Goal: Navigation & Orientation: Find specific page/section

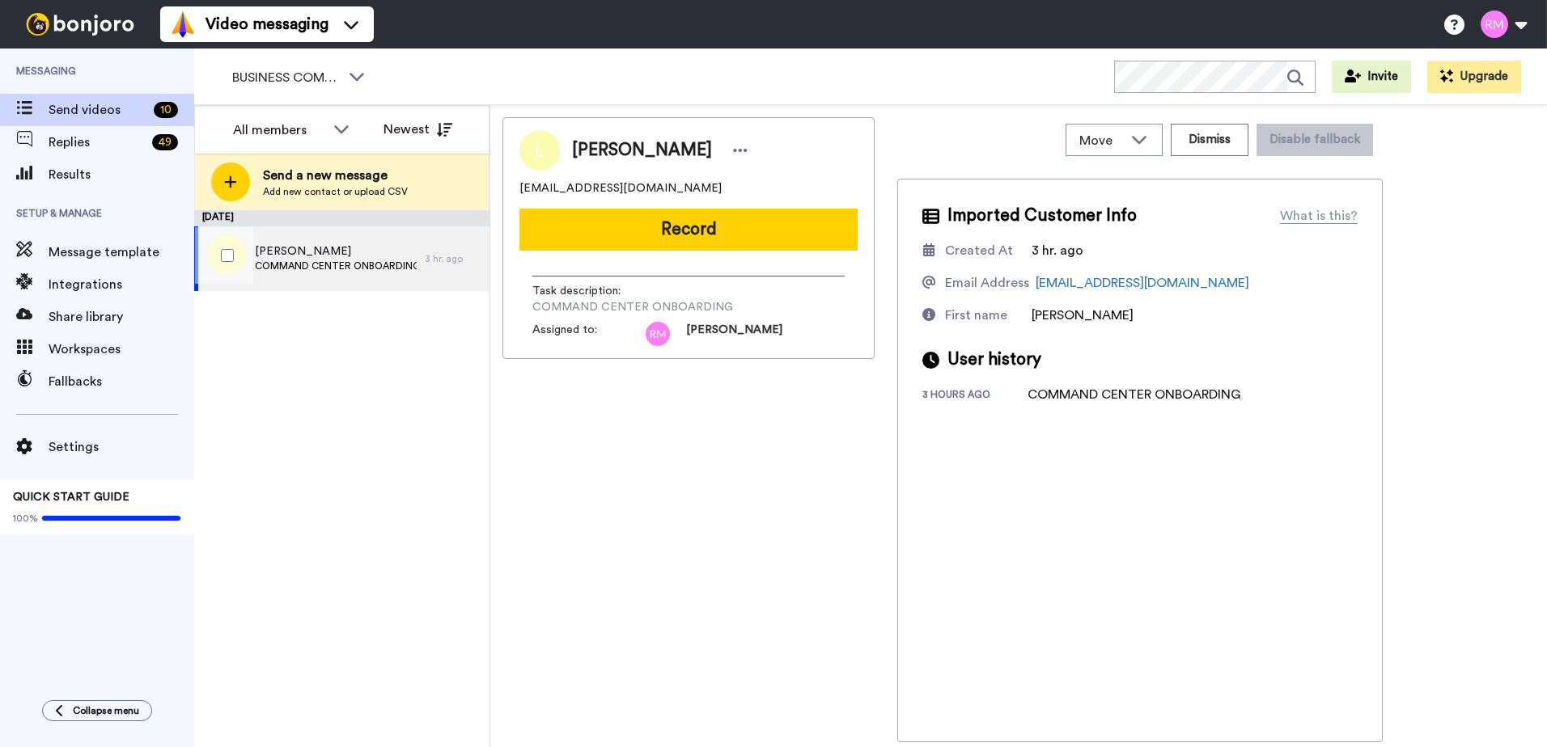
drag, startPoint x: 234, startPoint y: 254, endPoint x: 410, endPoint y: 240, distance: 176.9
click at [235, 254] on div at bounding box center [224, 255] width 58 height 57
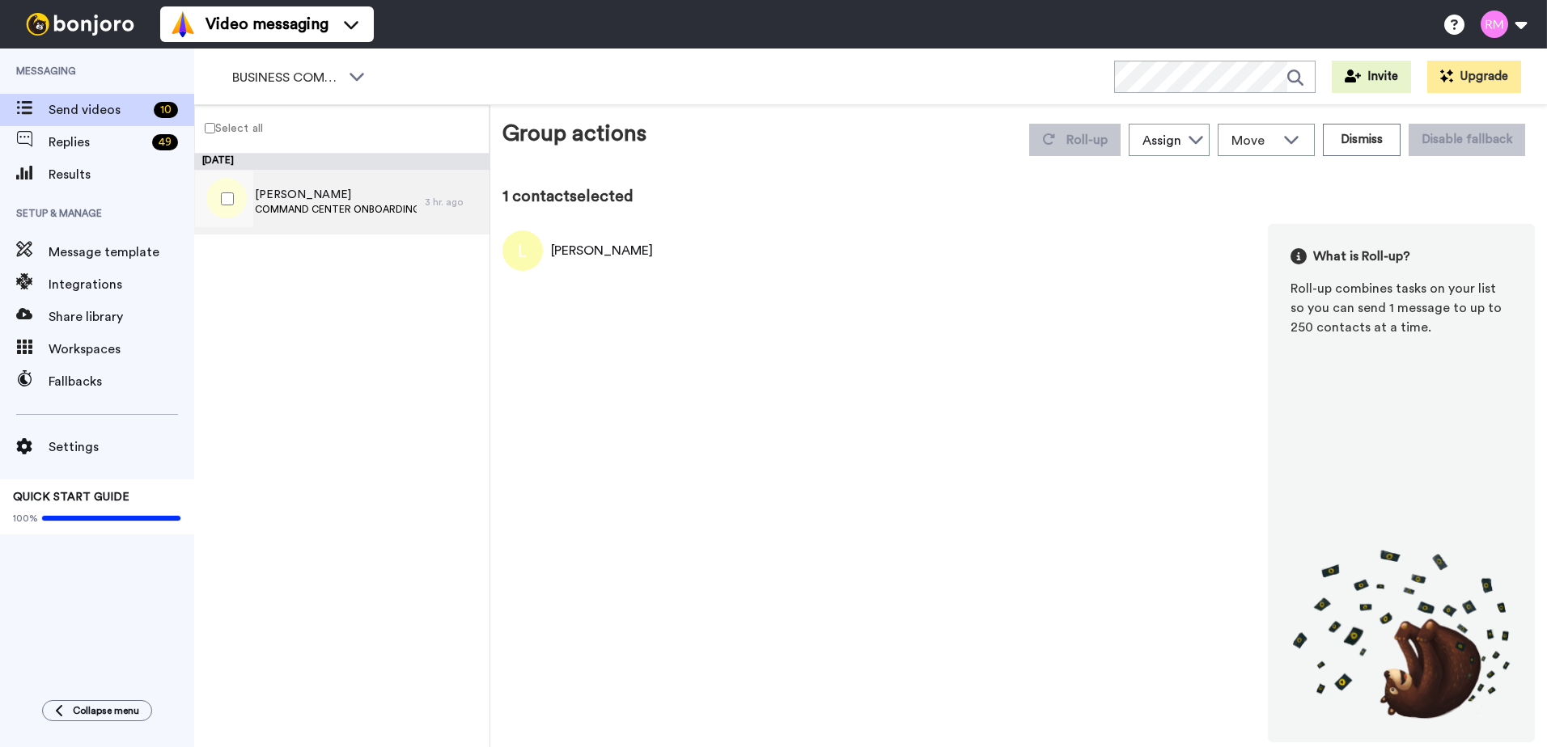
click at [266, 216] on div "[PERSON_NAME] COMMAND CENTER ONBOARDING" at bounding box center [336, 202] width 162 height 31
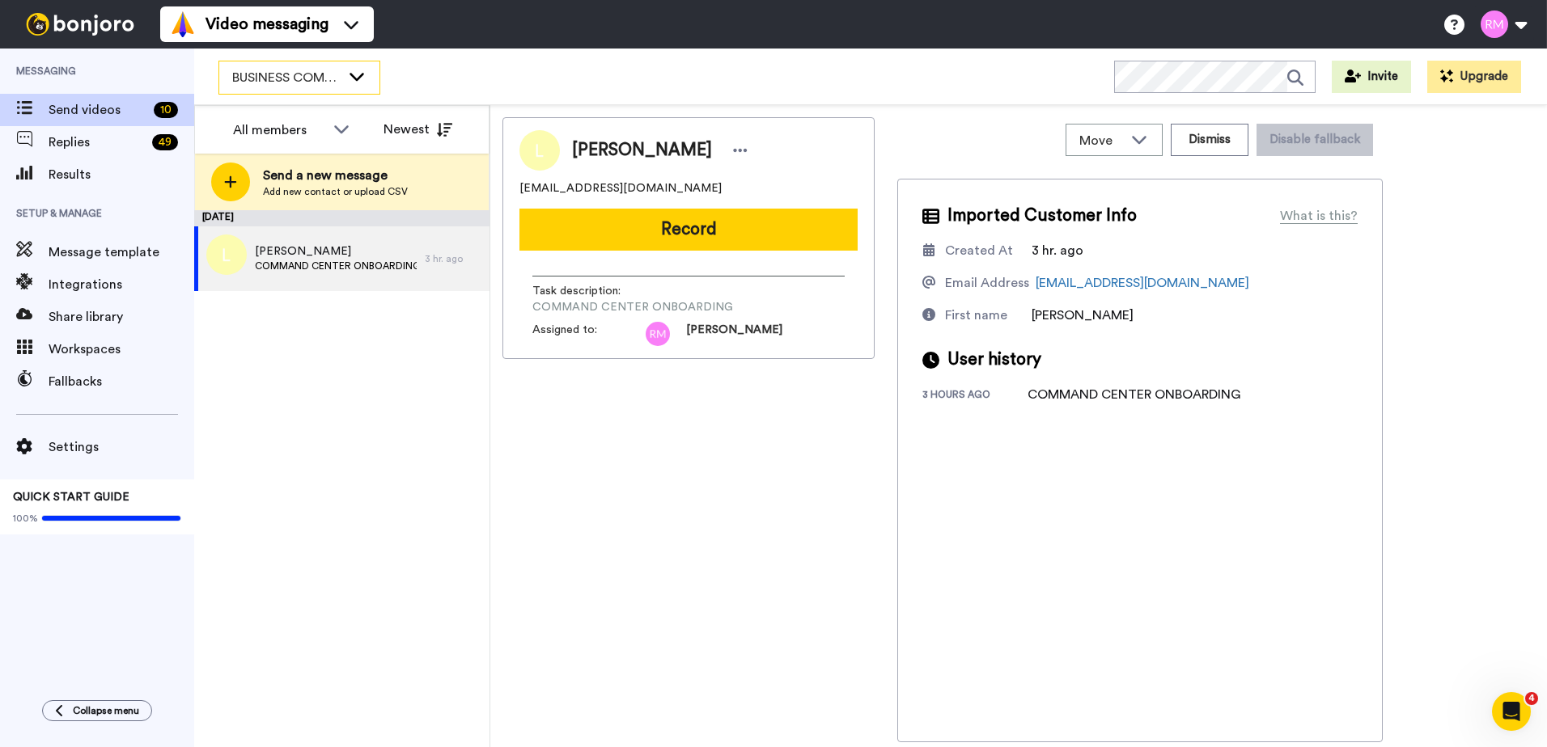
click at [305, 84] on span "BUSINESS COMMAND CENTER" at bounding box center [286, 77] width 108 height 19
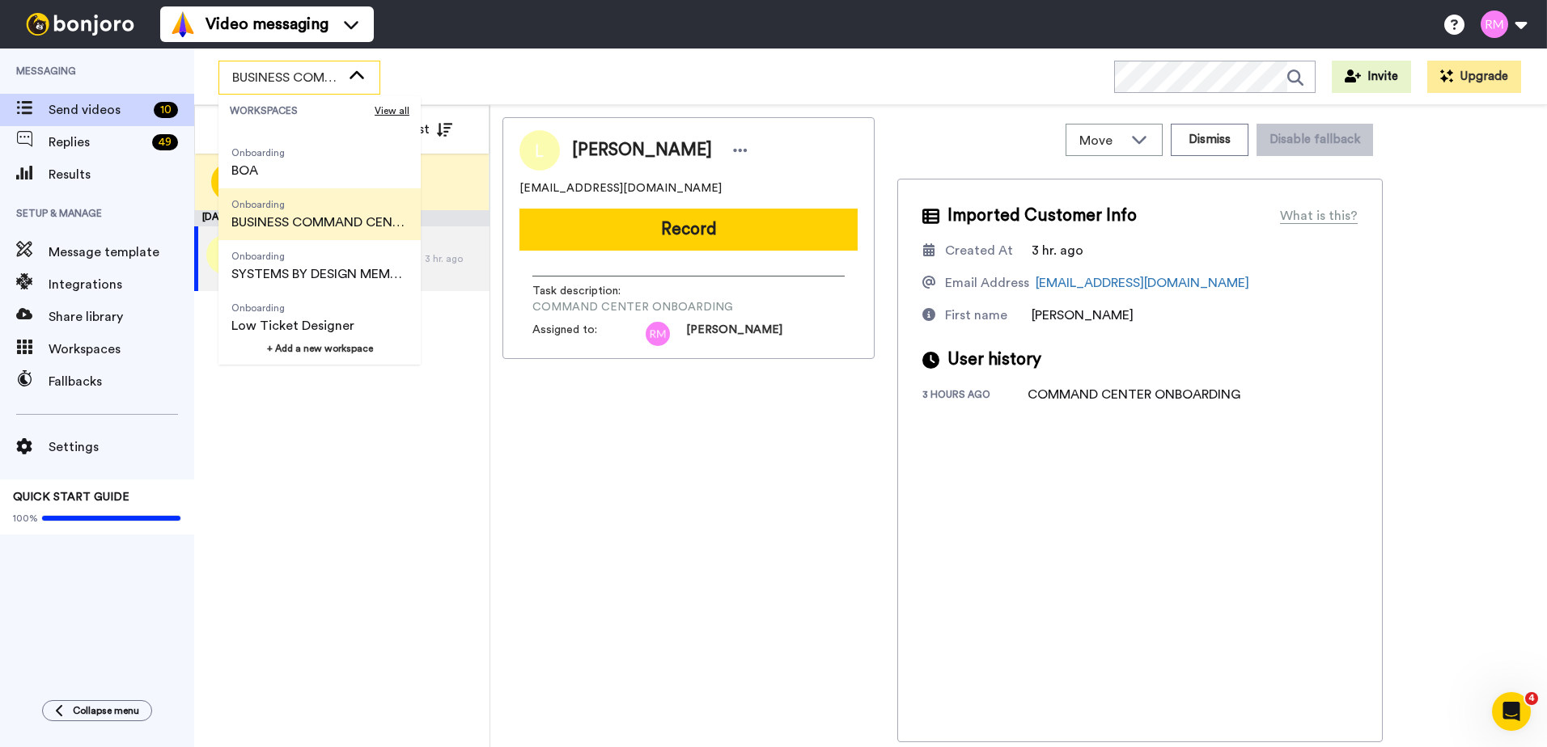
scroll to position [259, 0]
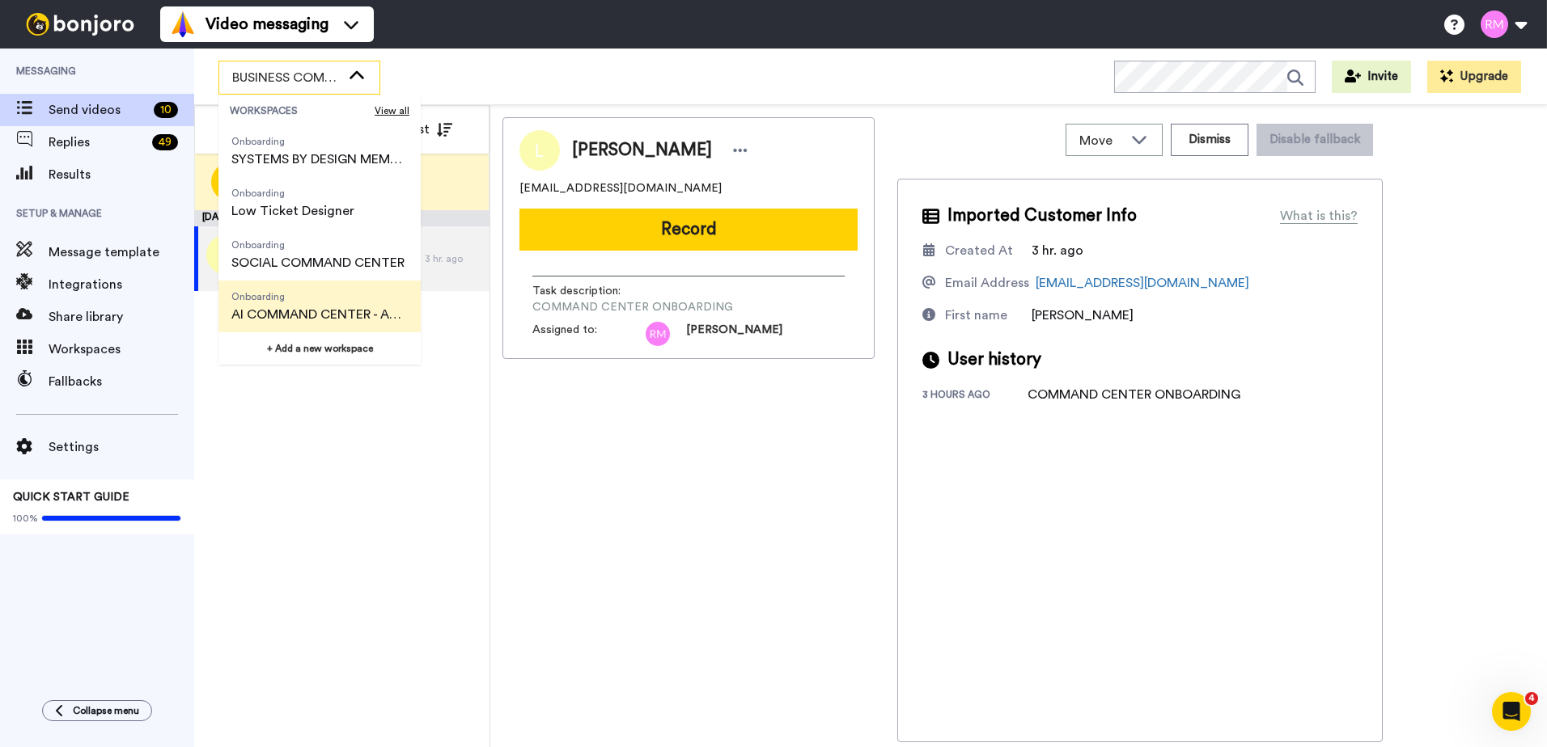
click at [311, 311] on span "AI COMMAND CENTER - ACTIVE" at bounding box center [319, 314] width 176 height 19
